Goal: Communication & Community: Participate in discussion

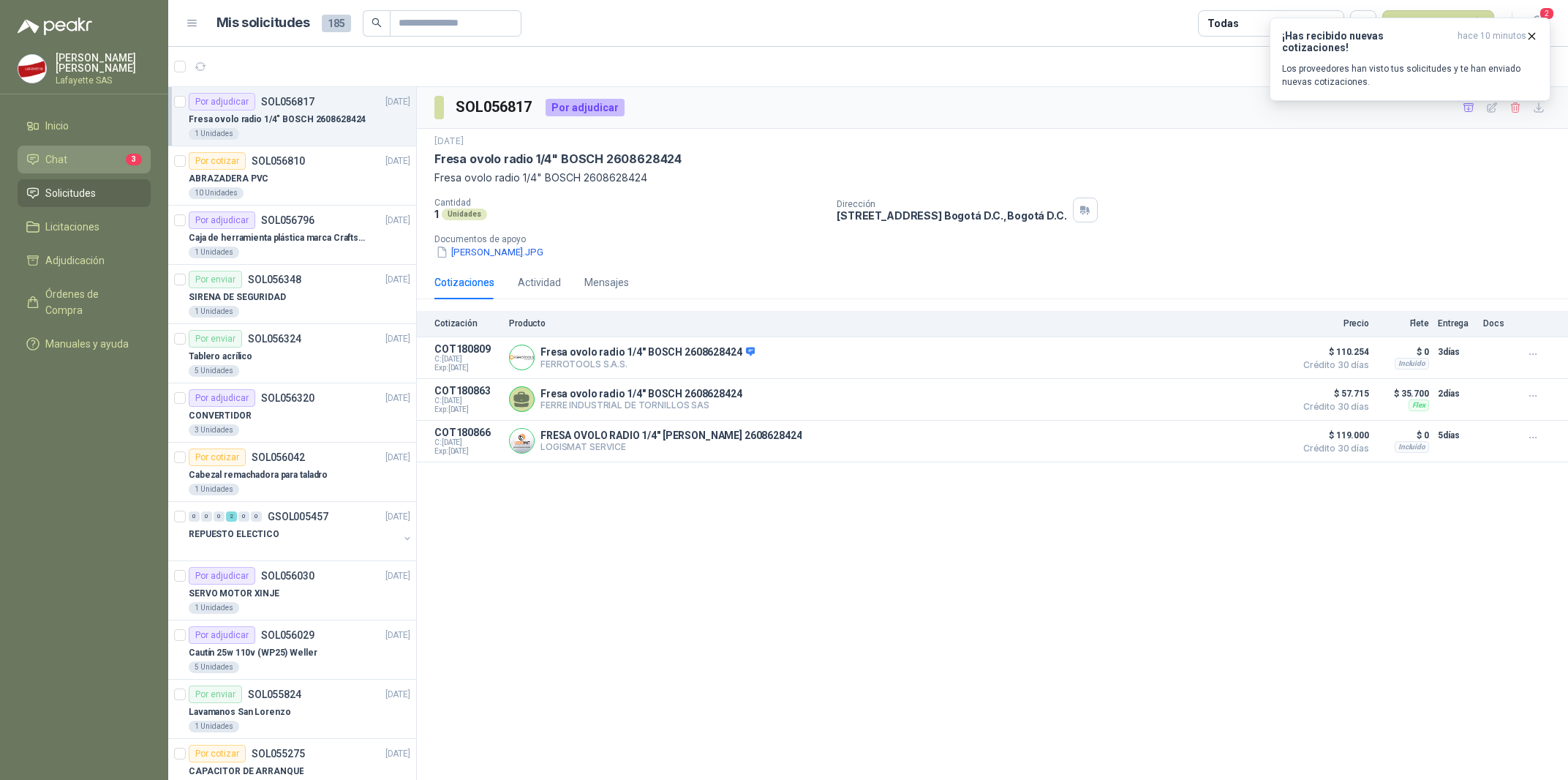
click at [87, 159] on li "Chat 3" at bounding box center [84, 160] width 116 height 16
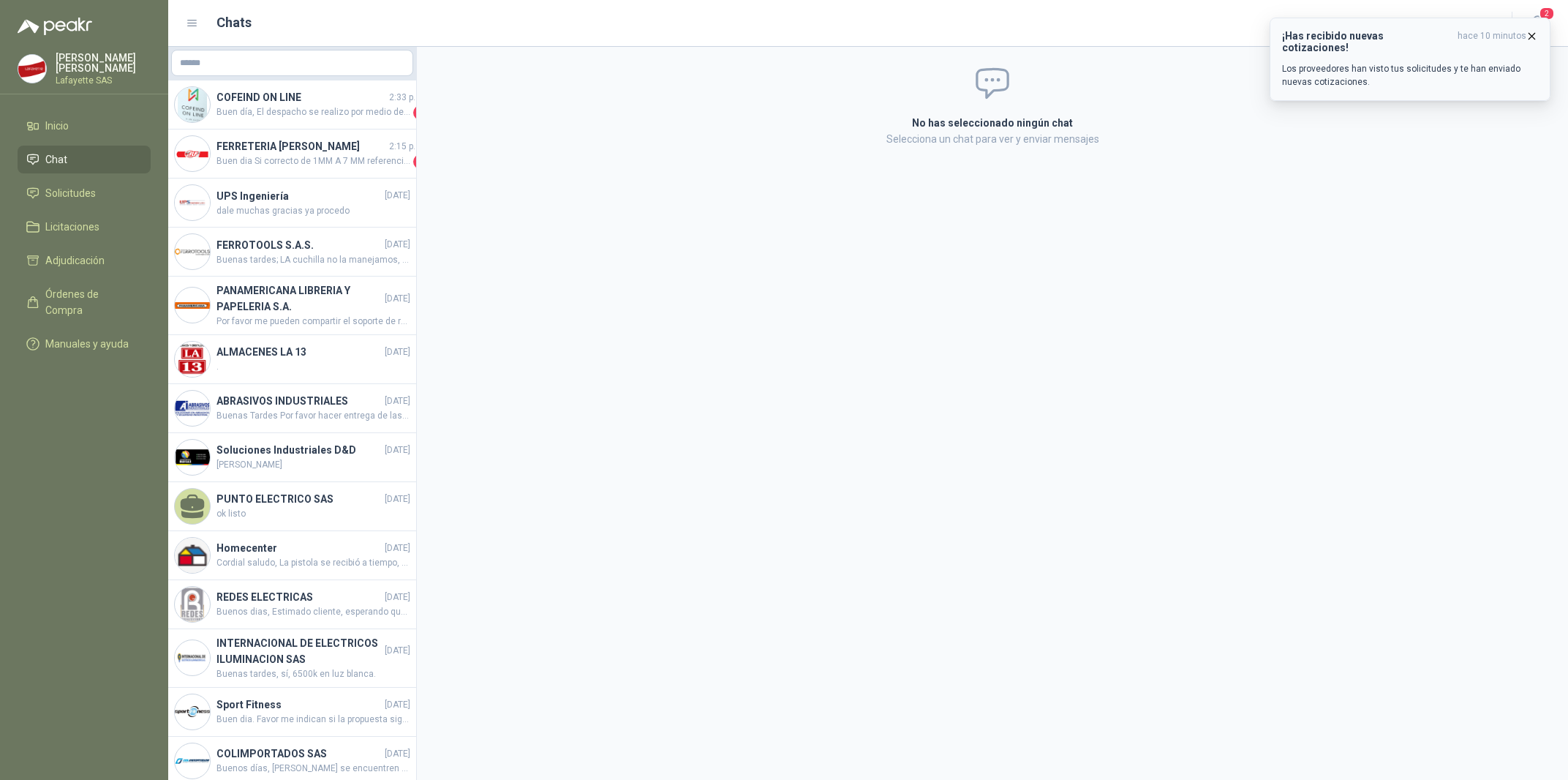
click at [1386, 62] on p "Los proveedores han visto tus solicitudes y te han enviado nuevas cotizaciones." at bounding box center [1410, 75] width 256 height 26
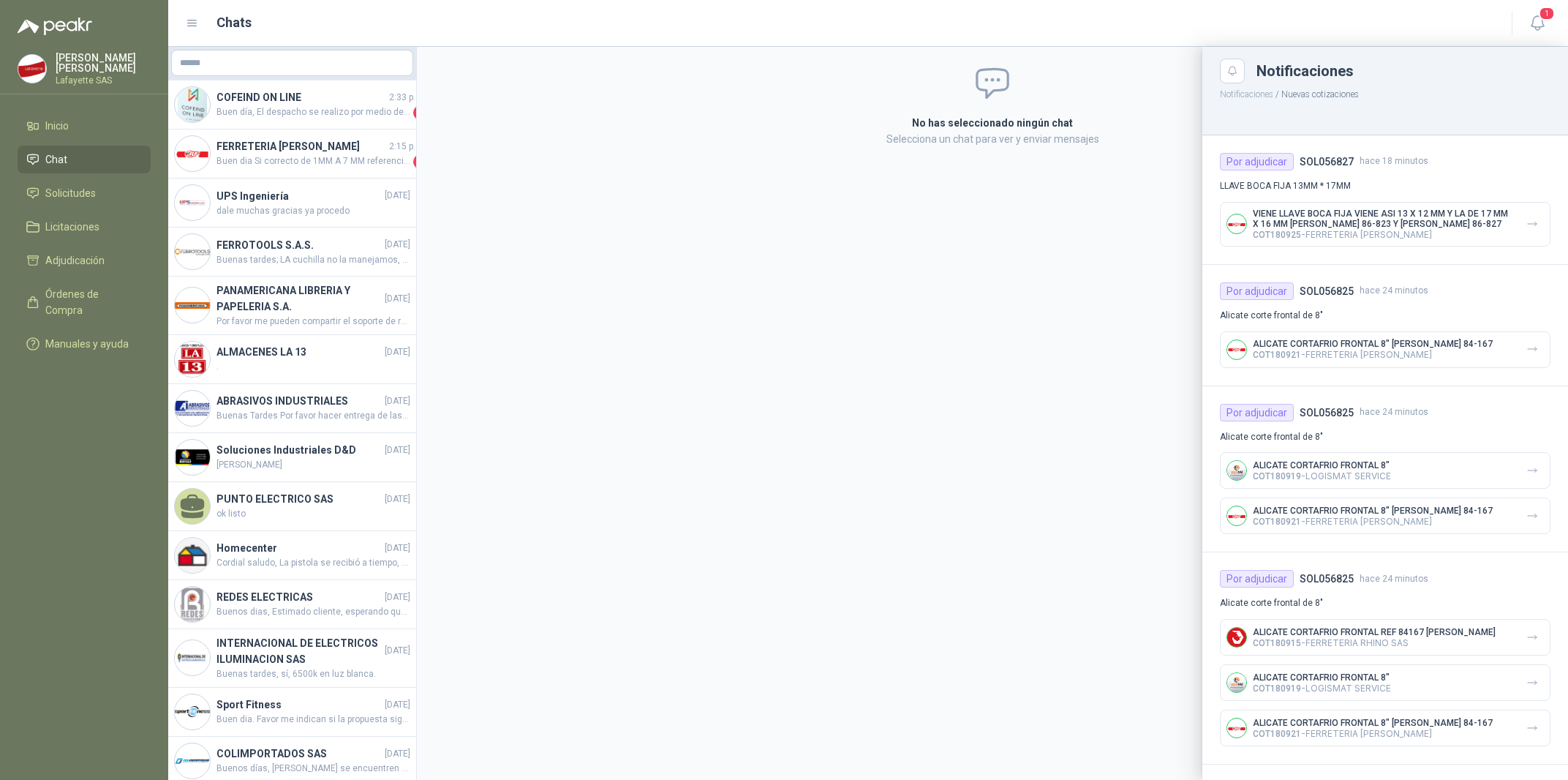
click at [281, 106] on div at bounding box center [868, 413] width 1400 height 733
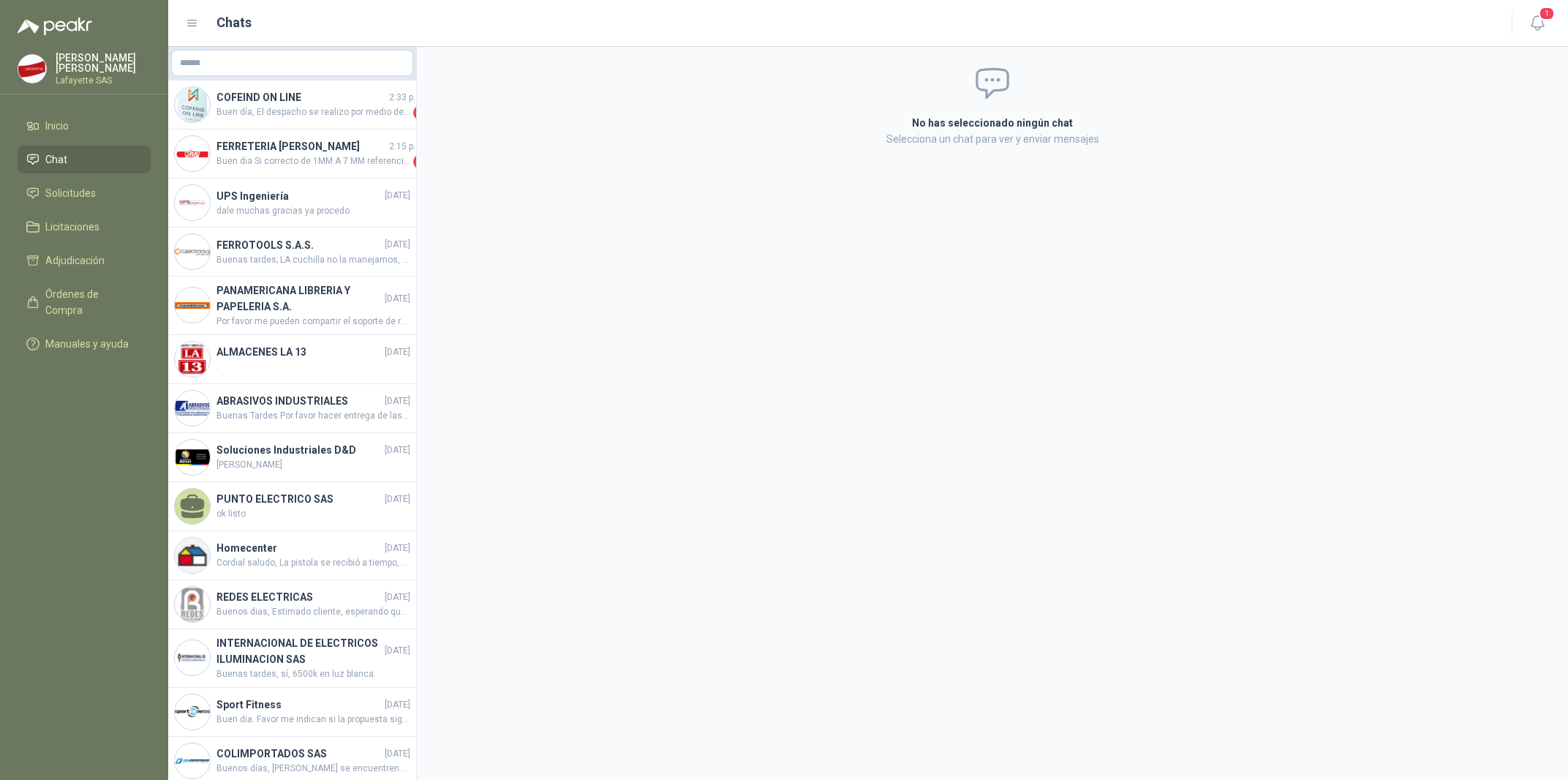
click at [282, 120] on div "COFEIND ON LINE 2:33 p. m. Buen día, El despacho se realizo por medio de transp…" at bounding box center [292, 105] width 248 height 49
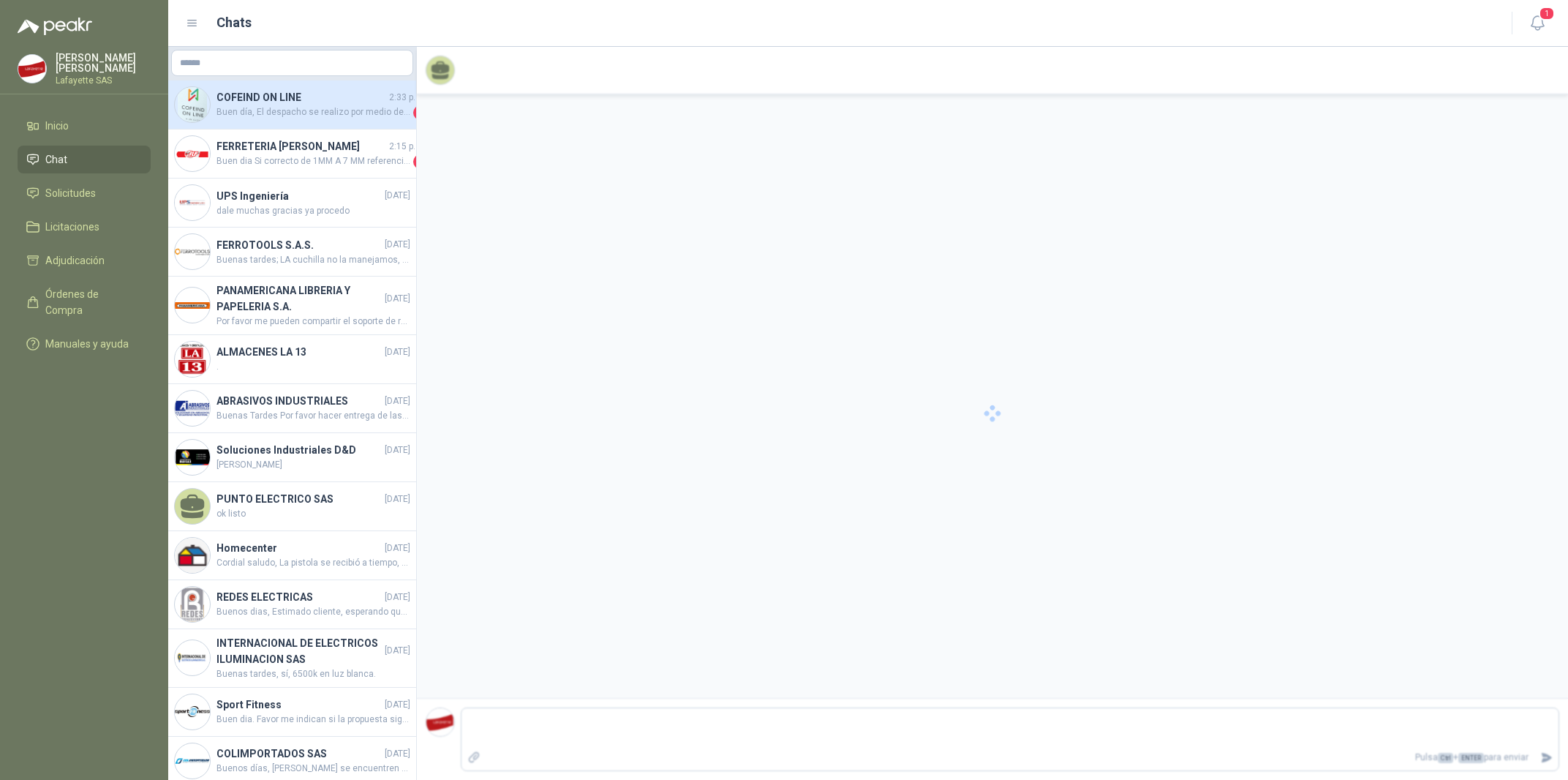
scroll to position [1226, 0]
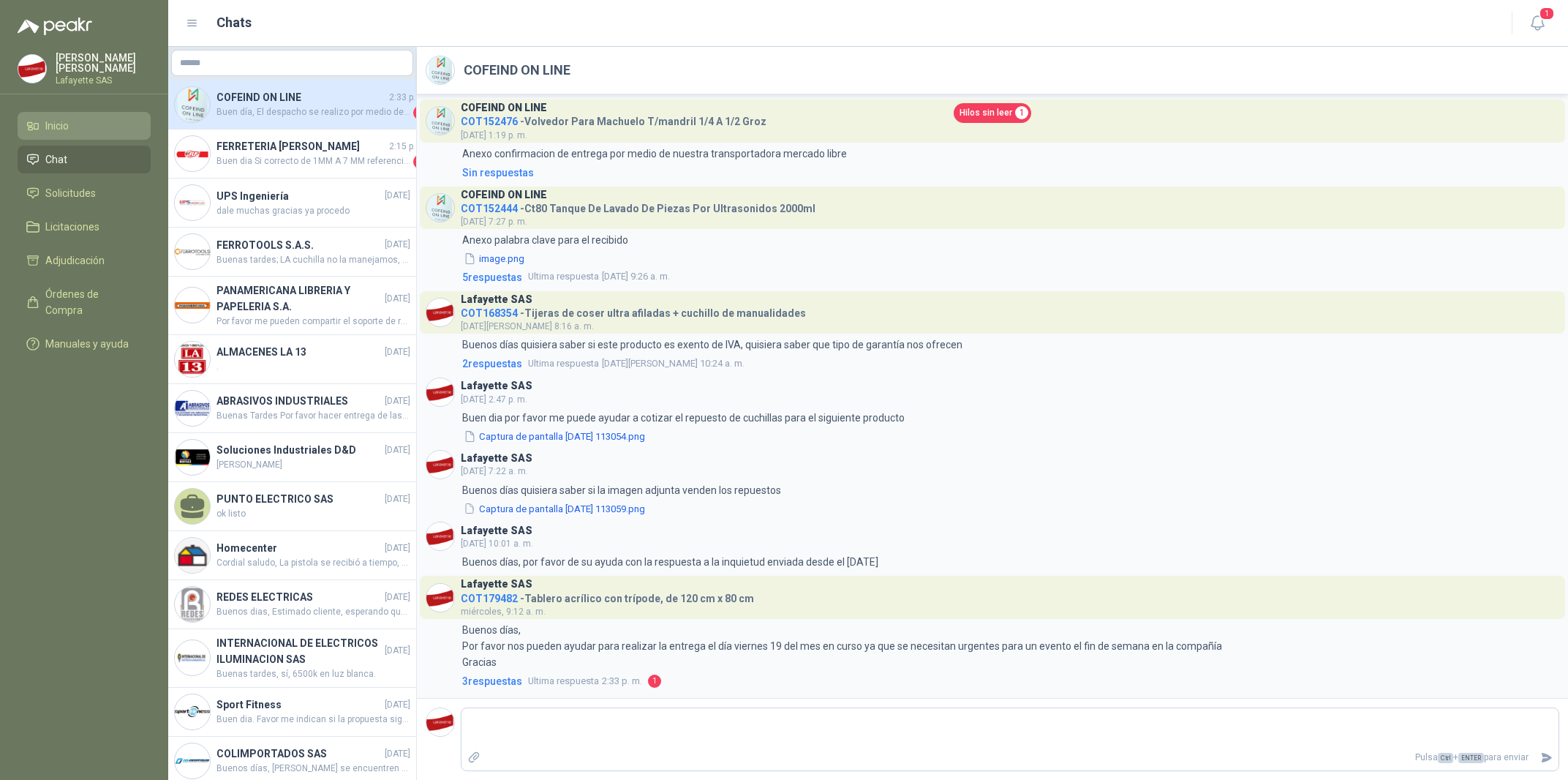
click at [95, 116] on link "Inicio" at bounding box center [84, 125] width 133 height 28
